Goal: Transaction & Acquisition: Purchase product/service

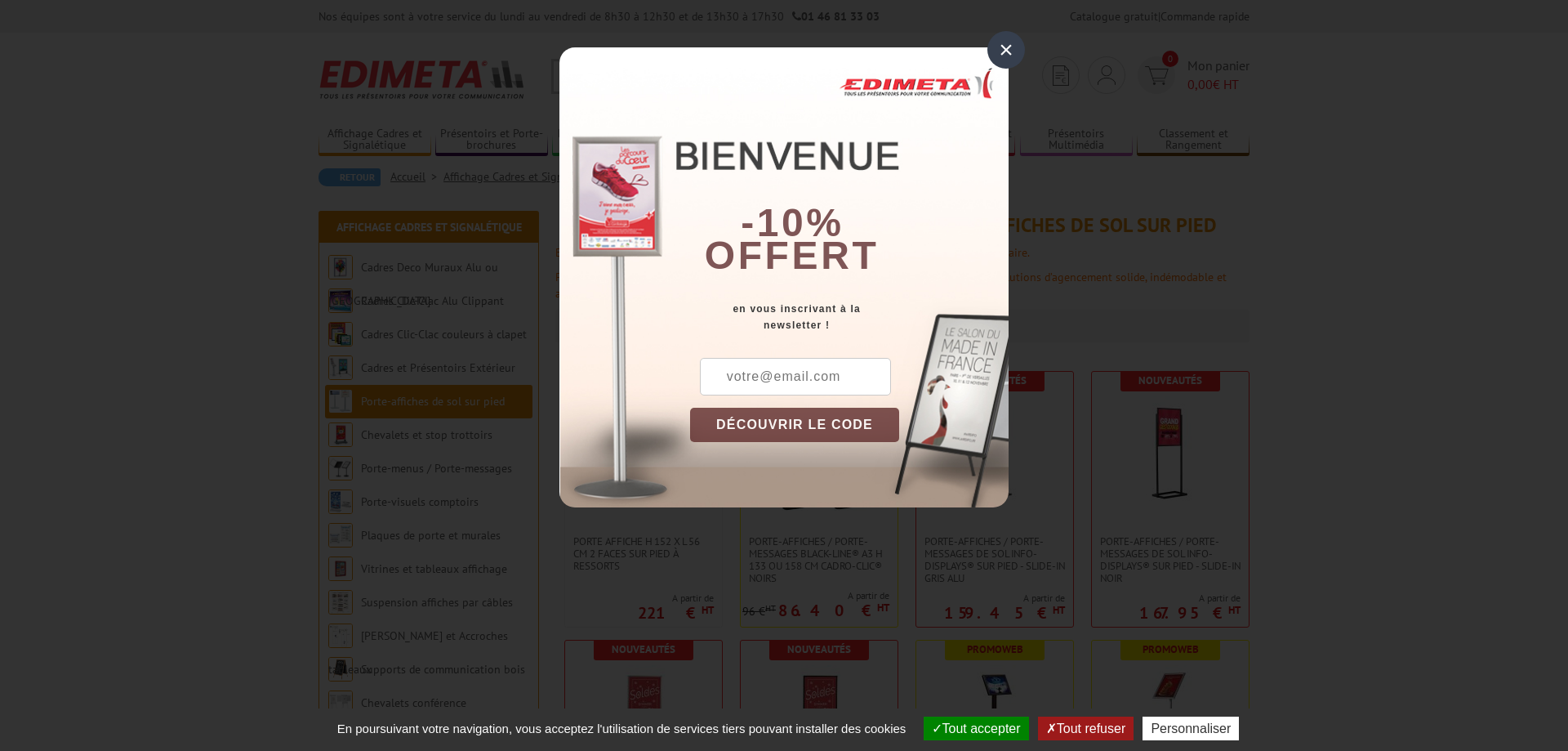
click at [1007, 47] on div "×" at bounding box center [1006, 49] width 38 height 38
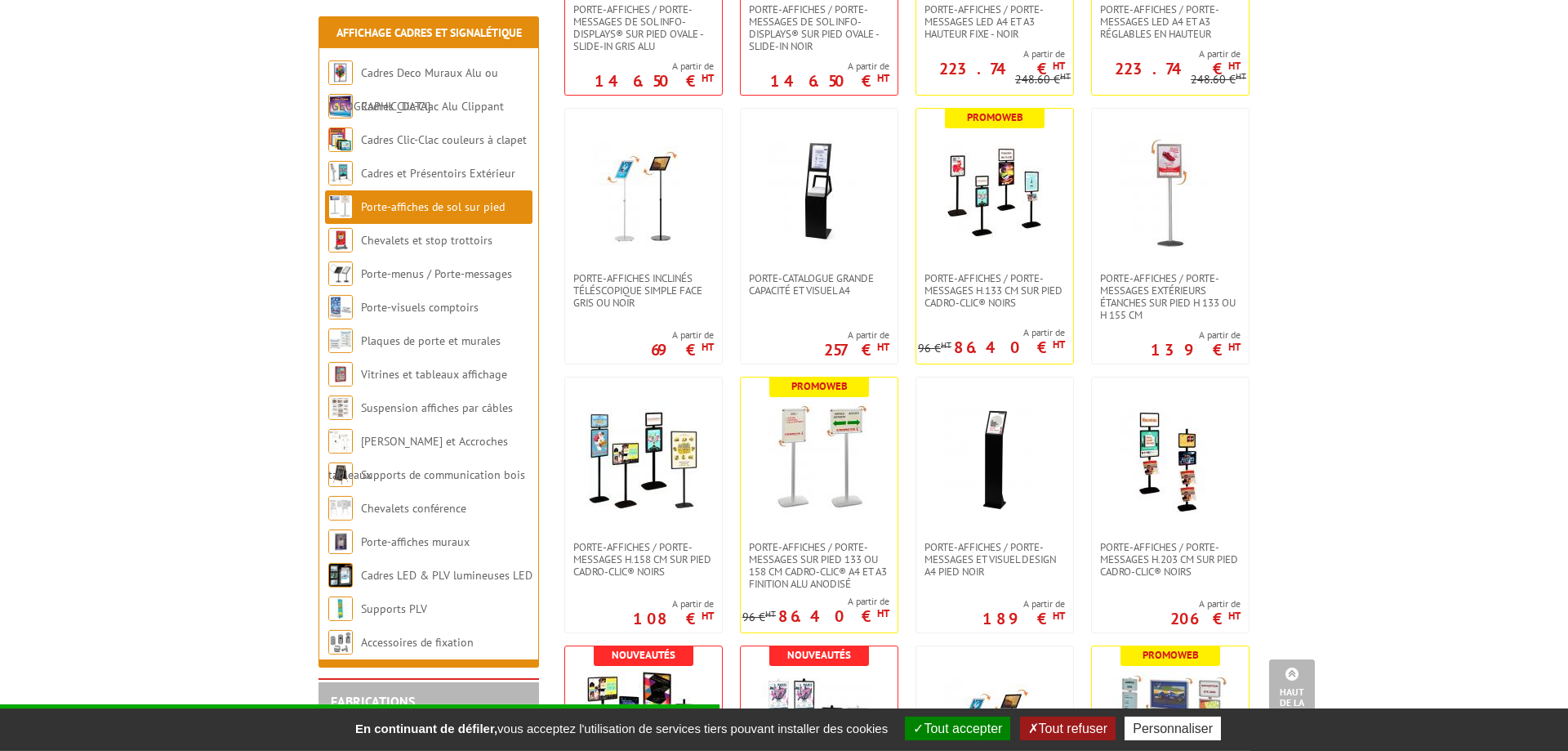
scroll to position [833, 0]
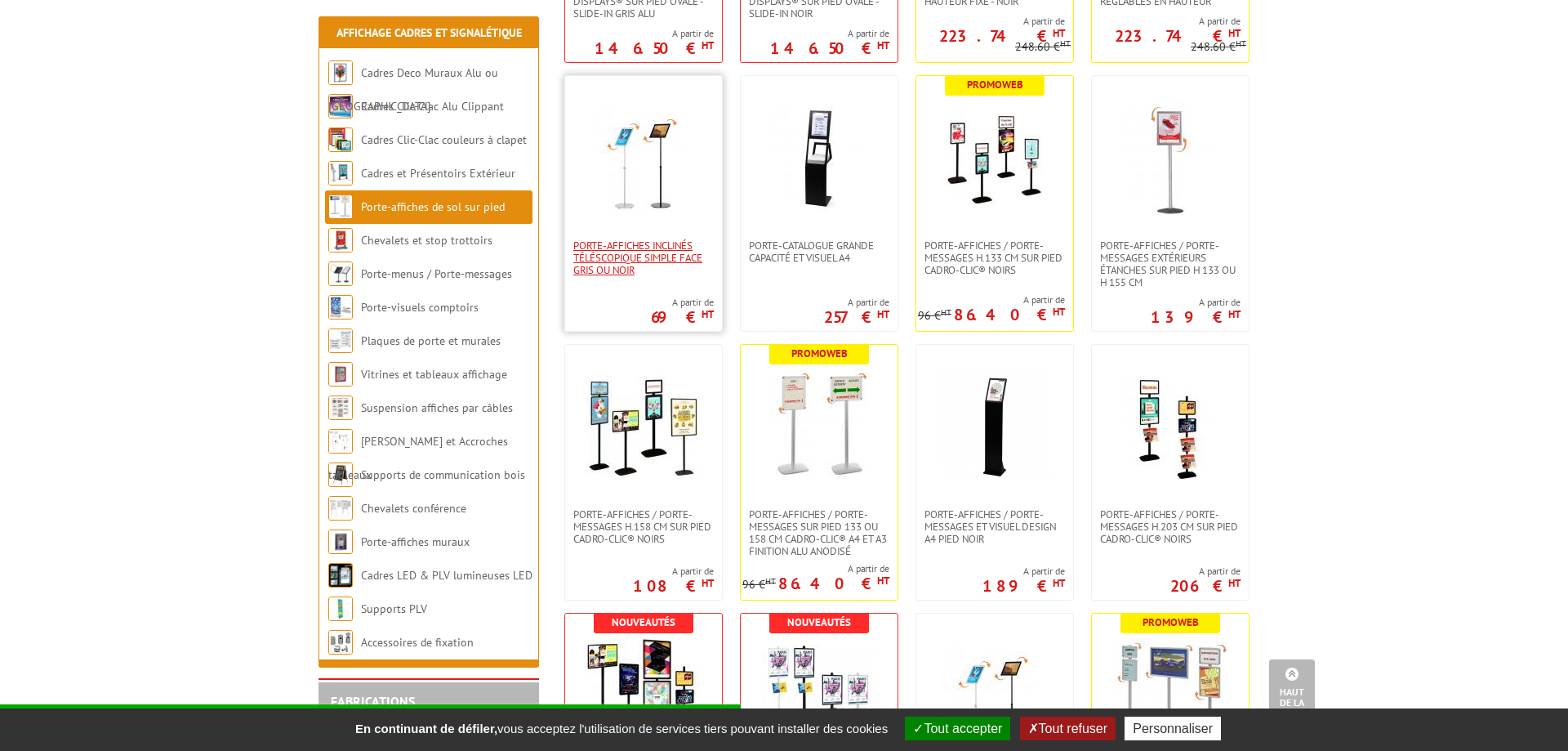
click at [661, 249] on span "Porte-affiches inclinés téléscopique simple face gris ou noir" at bounding box center [643, 258] width 140 height 37
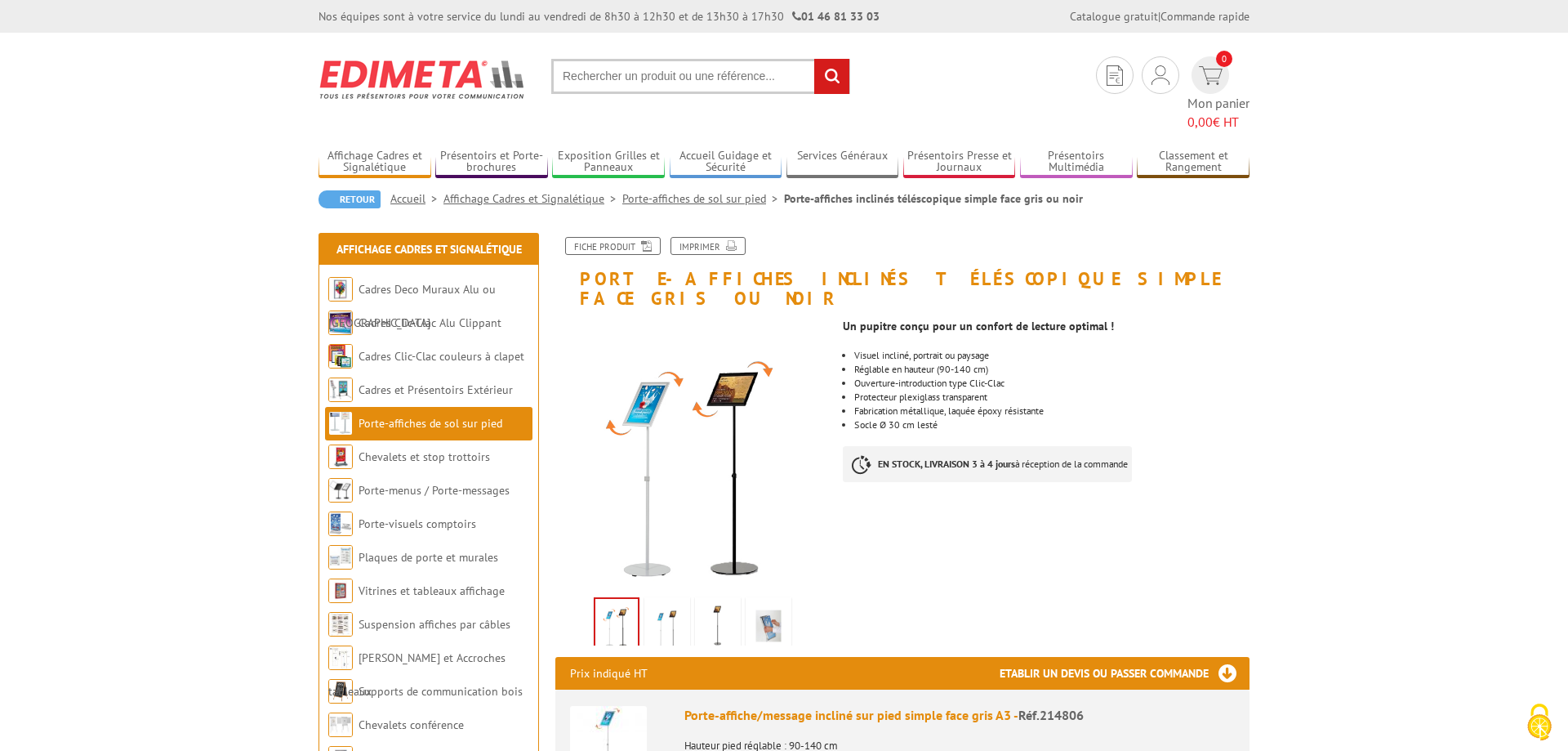
click at [771, 601] on img at bounding box center [768, 626] width 39 height 50
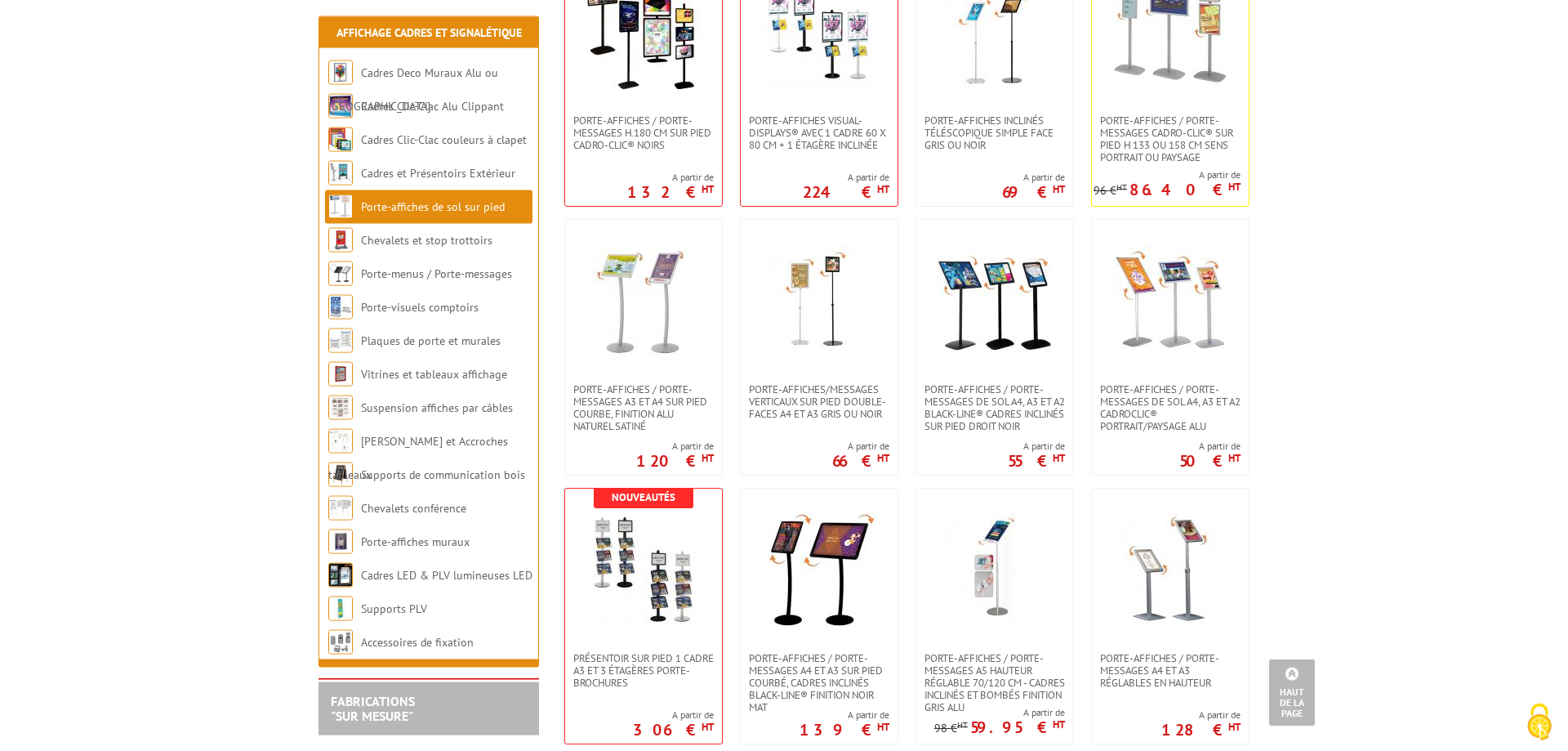
scroll to position [1501, 0]
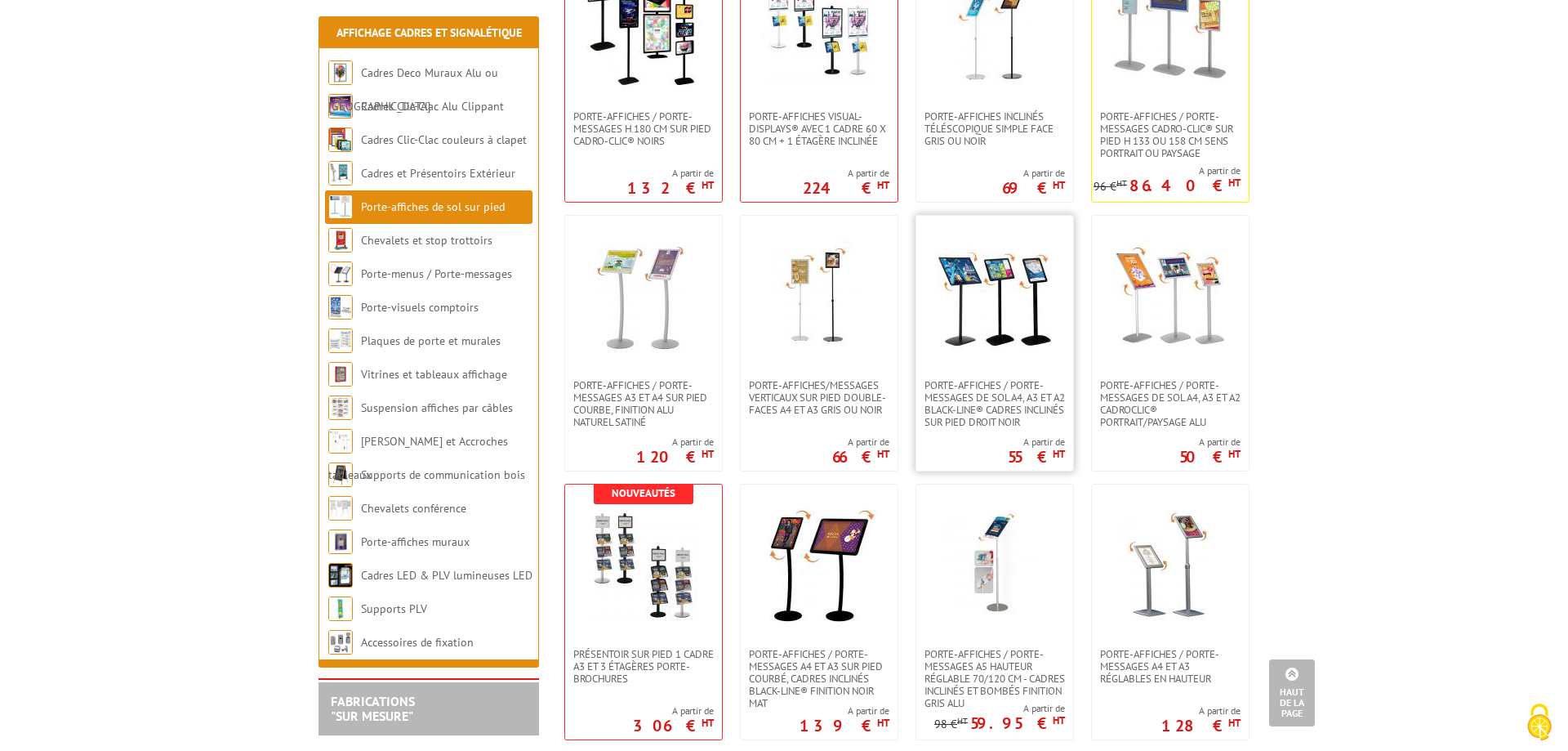
click at [982, 314] on img at bounding box center [995, 297] width 114 height 114
